Goal: Information Seeking & Learning: Find specific page/section

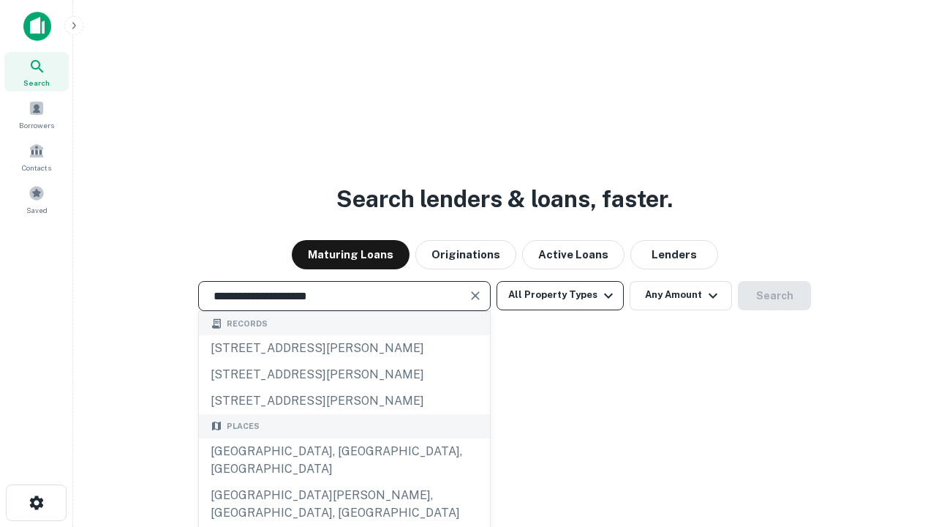
click at [344, 482] on div "[GEOGRAPHIC_DATA], [GEOGRAPHIC_DATA], [GEOGRAPHIC_DATA]" at bounding box center [344, 460] width 291 height 44
type input "**********"
click at [560, 295] on button "All Property Types" at bounding box center [560, 295] width 127 height 29
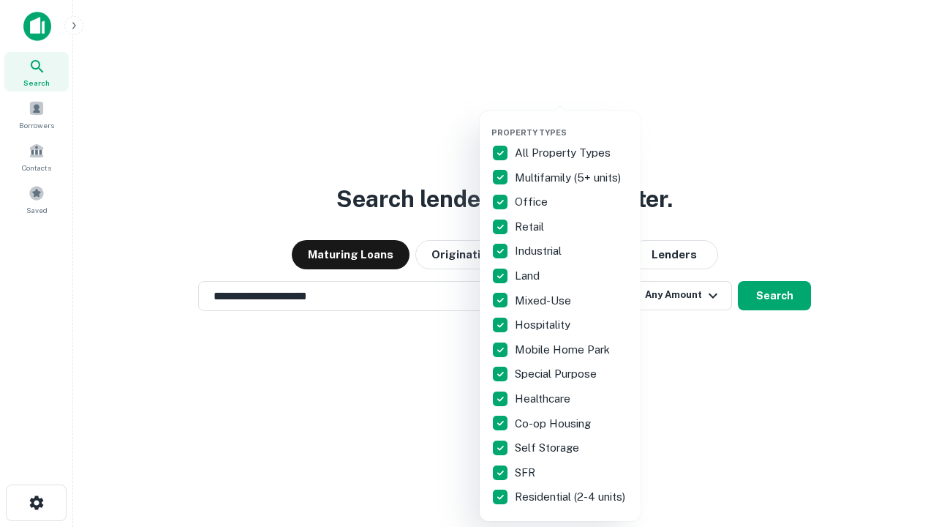
click at [572, 123] on button "button" at bounding box center [571, 123] width 161 height 1
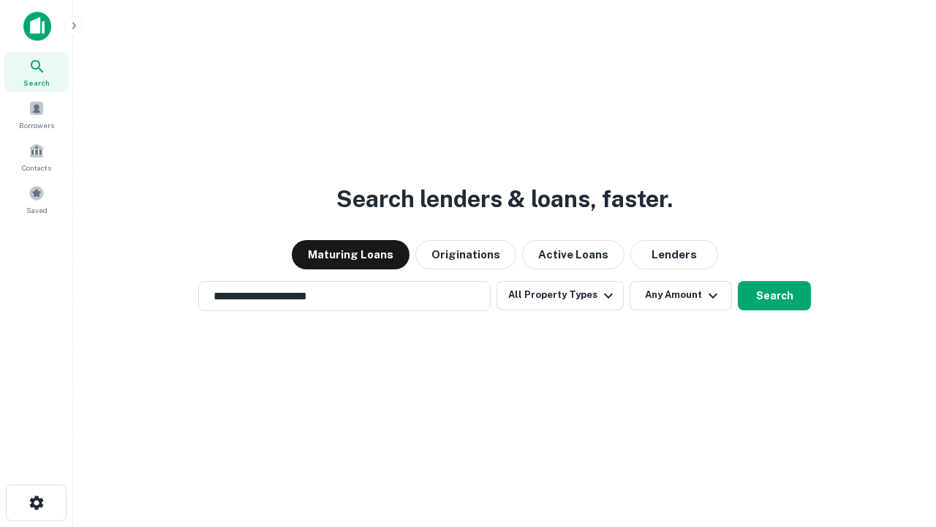
scroll to position [23, 0]
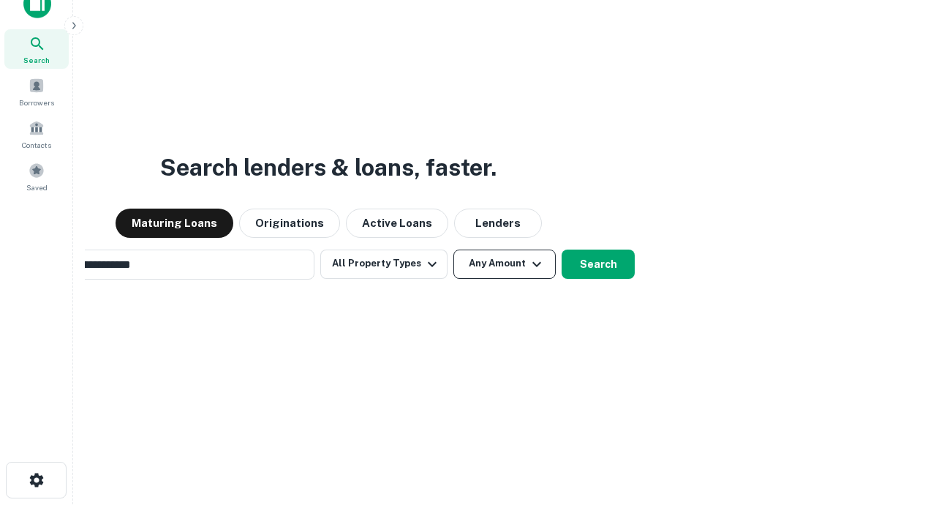
click at [453, 249] on button "Any Amount" at bounding box center [504, 263] width 102 height 29
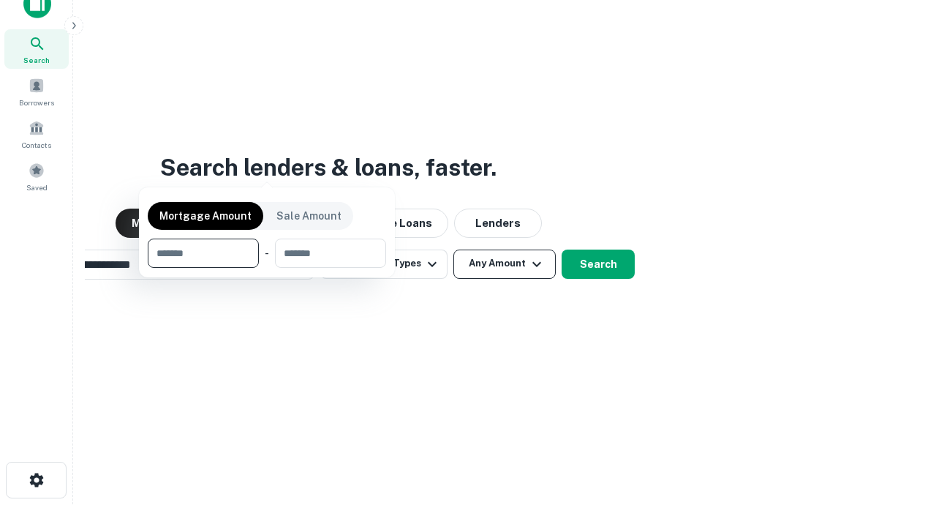
scroll to position [23, 0]
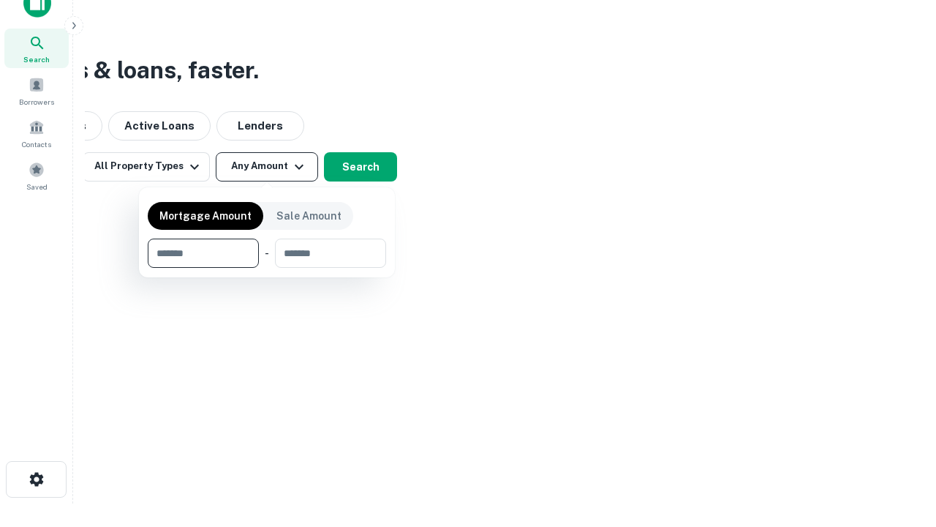
type input "*******"
click at [267, 268] on button "button" at bounding box center [267, 268] width 238 height 1
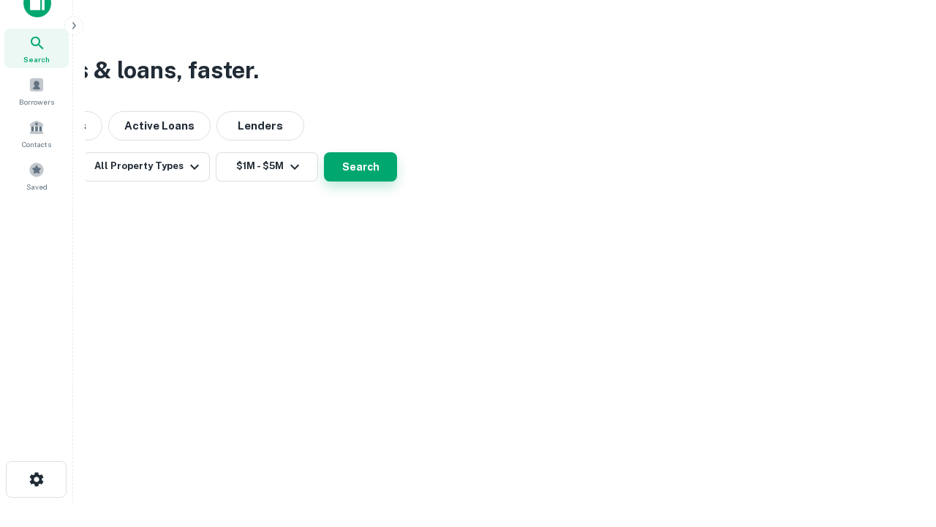
click at [397, 181] on button "Search" at bounding box center [360, 166] width 73 height 29
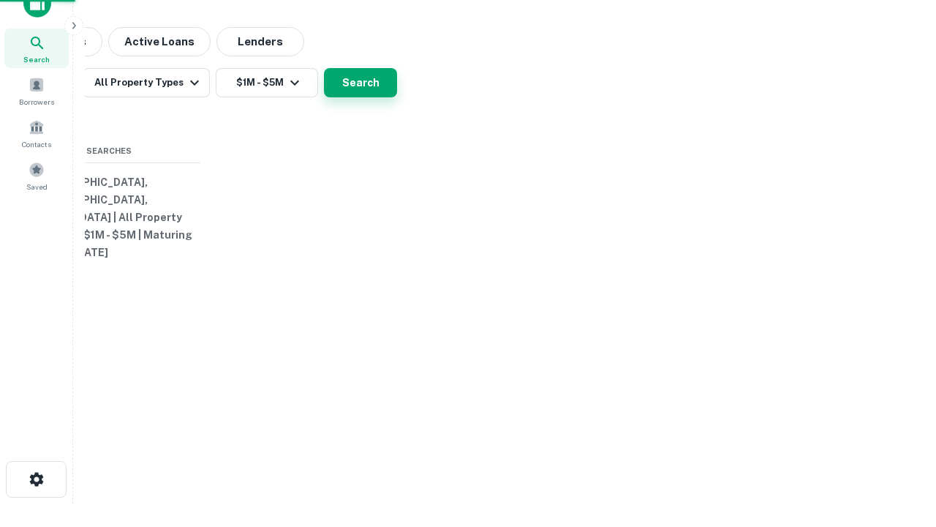
scroll to position [23, 0]
